Goal: Find specific page/section: Find specific page/section

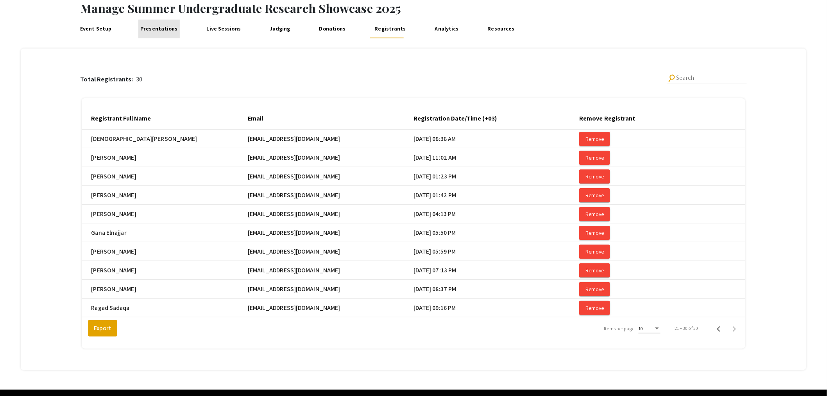
click at [160, 28] on link "Presentations" at bounding box center [158, 29] width 41 height 19
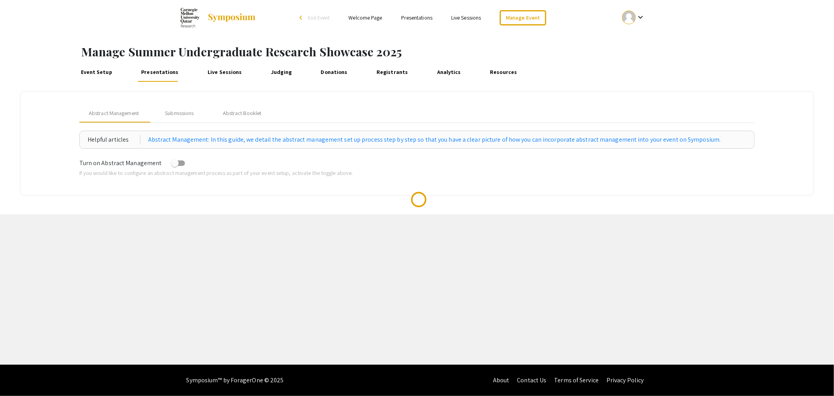
click at [395, 71] on link "Registrants" at bounding box center [392, 72] width 36 height 19
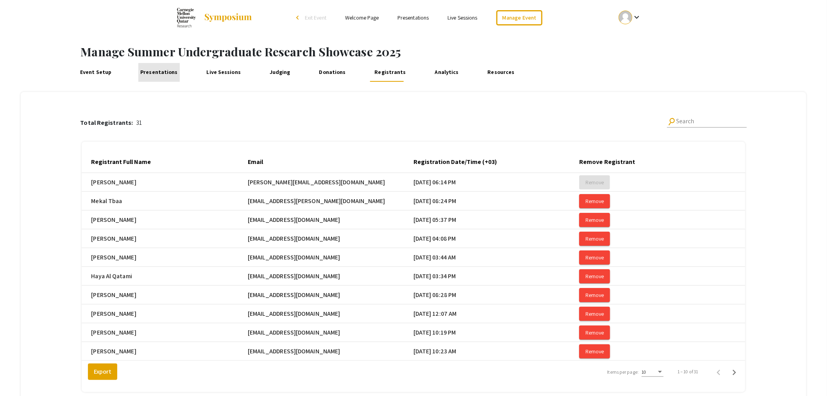
click at [161, 73] on link "Presentations" at bounding box center [158, 72] width 41 height 19
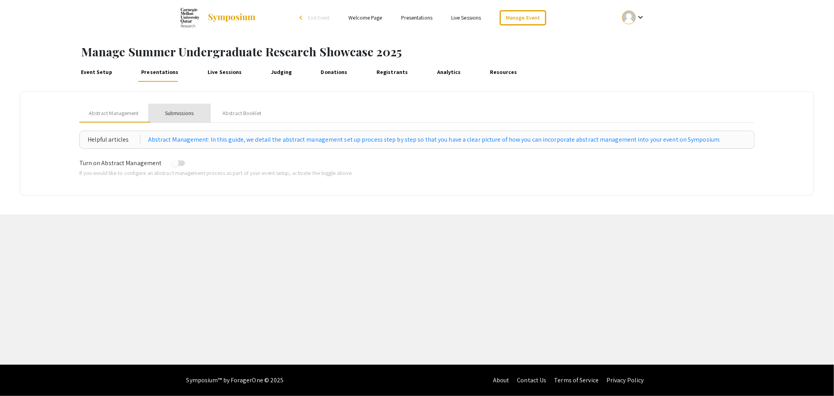
click at [184, 111] on div "Submissions" at bounding box center [179, 113] width 29 height 8
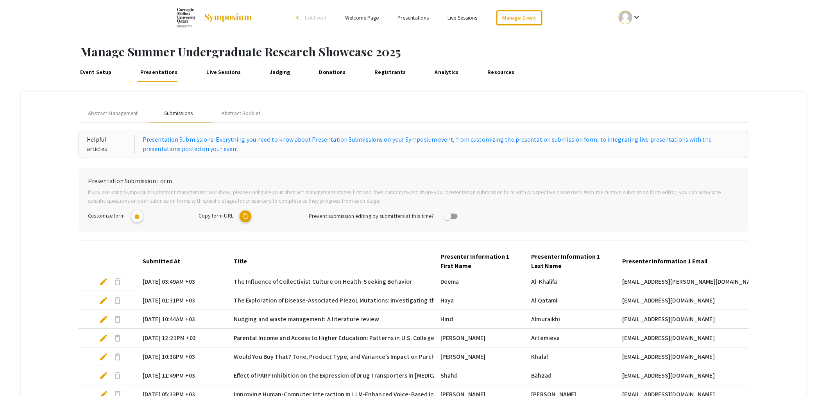
scroll to position [165, 0]
